Goal: Share content: Share content

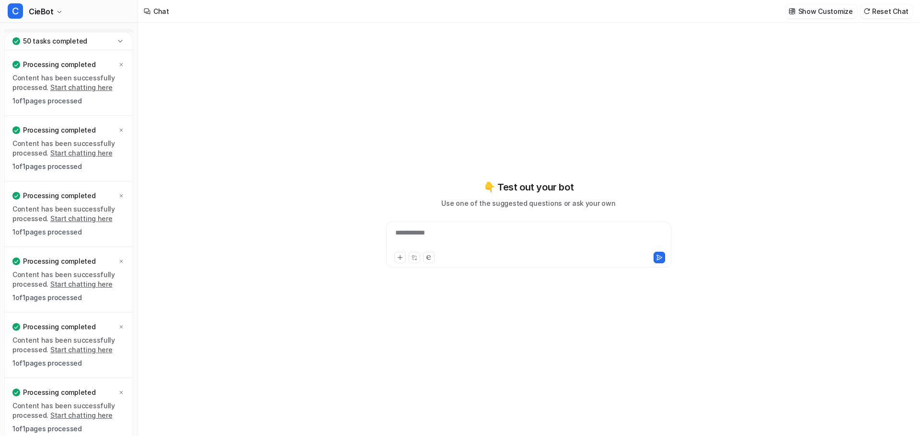
type textarea "**********"
drag, startPoint x: 118, startPoint y: 37, endPoint x: 133, endPoint y: 41, distance: 15.3
click at [118, 37] on icon at bounding box center [120, 41] width 10 height 10
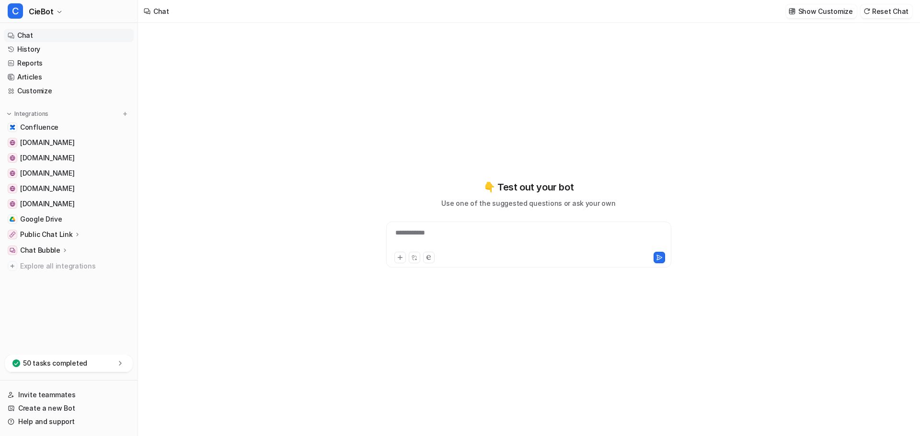
click at [51, 233] on p "Public Chat Link" at bounding box center [46, 235] width 53 height 10
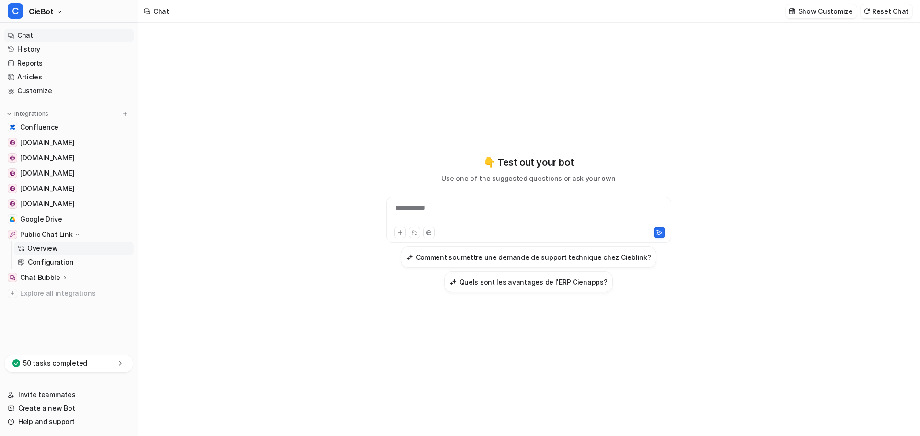
click at [51, 250] on p "Overview" at bounding box center [42, 249] width 31 height 10
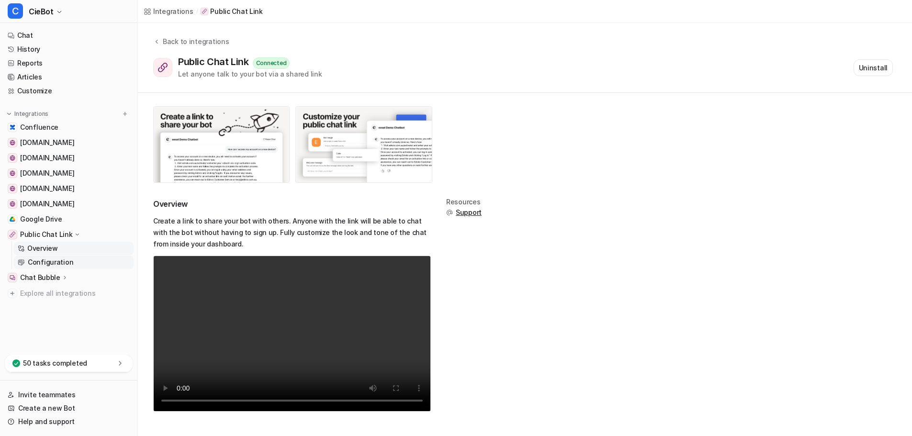
click at [50, 261] on p "Configuration" at bounding box center [50, 263] width 45 height 10
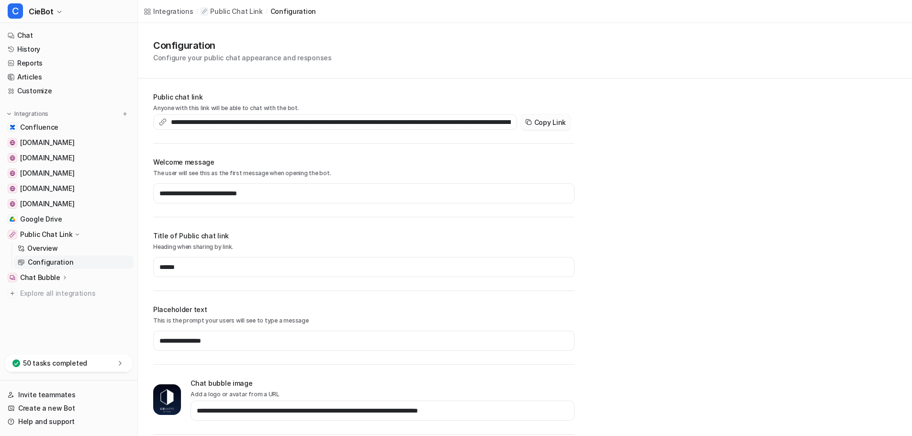
click at [558, 124] on button "Copy Link" at bounding box center [546, 121] width 50 height 15
